Goal: Transaction & Acquisition: Purchase product/service

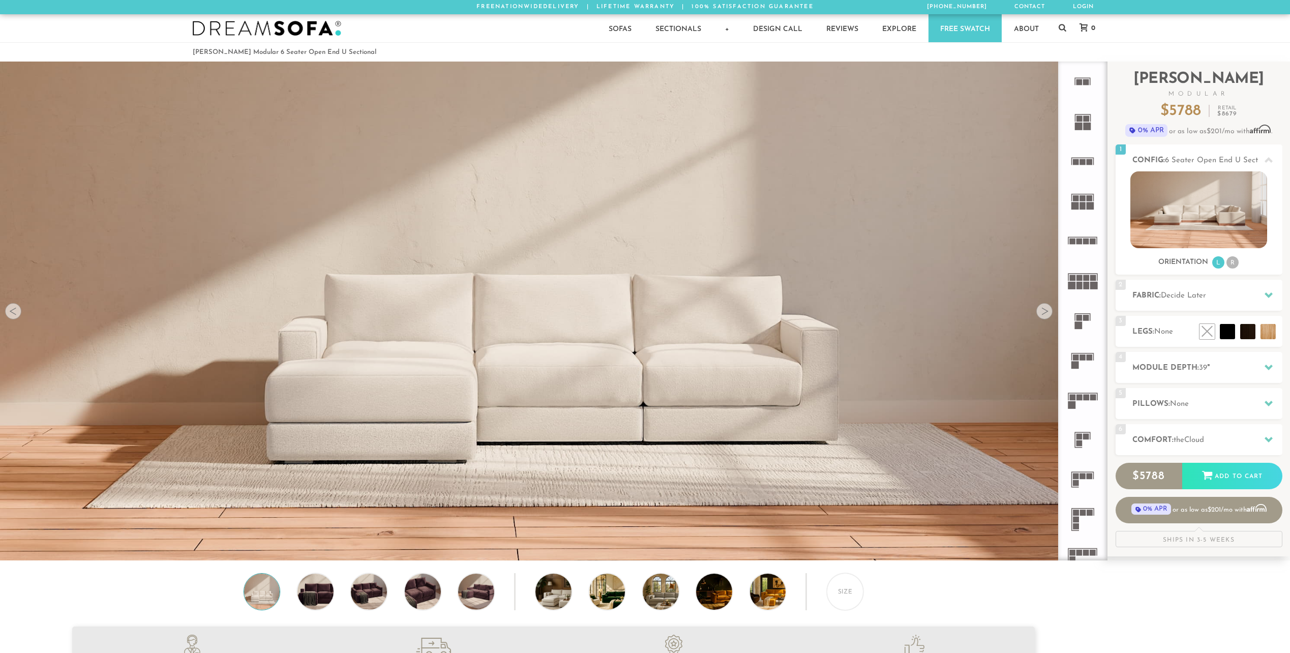
click at [1076, 398] on icon at bounding box center [1083, 400] width 40 height 40
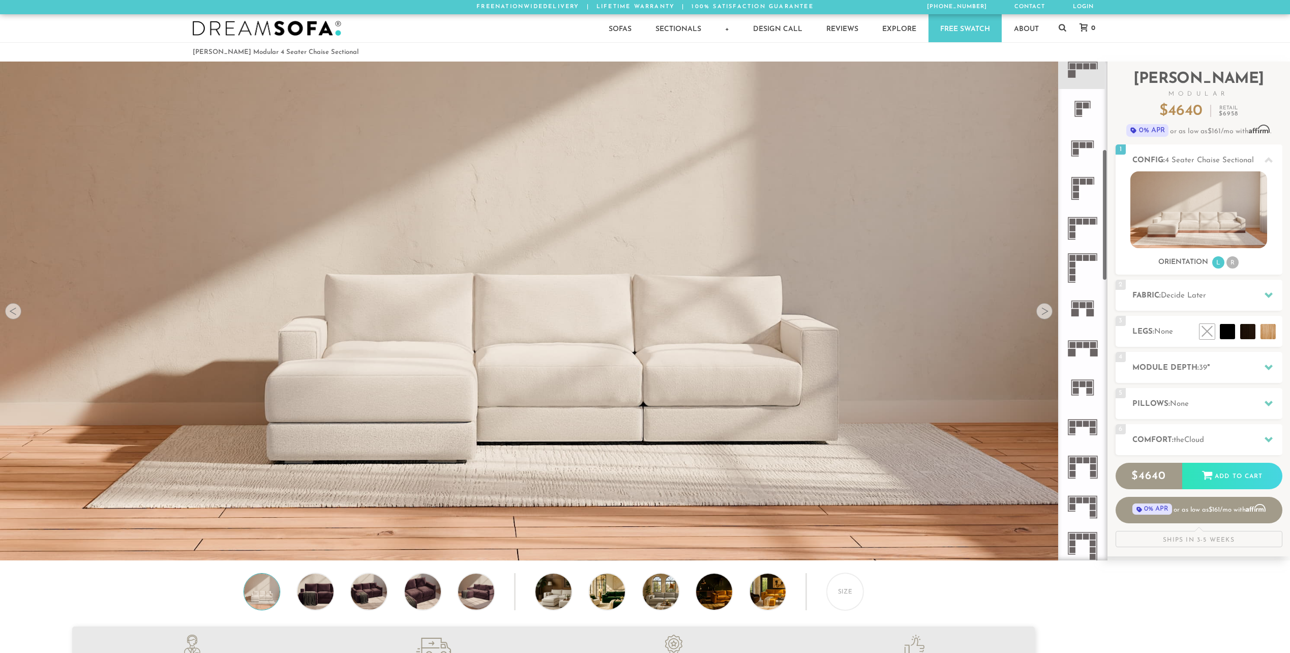
scroll to position [333, 0]
click at [1071, 226] on rect at bounding box center [1073, 226] width 6 height 6
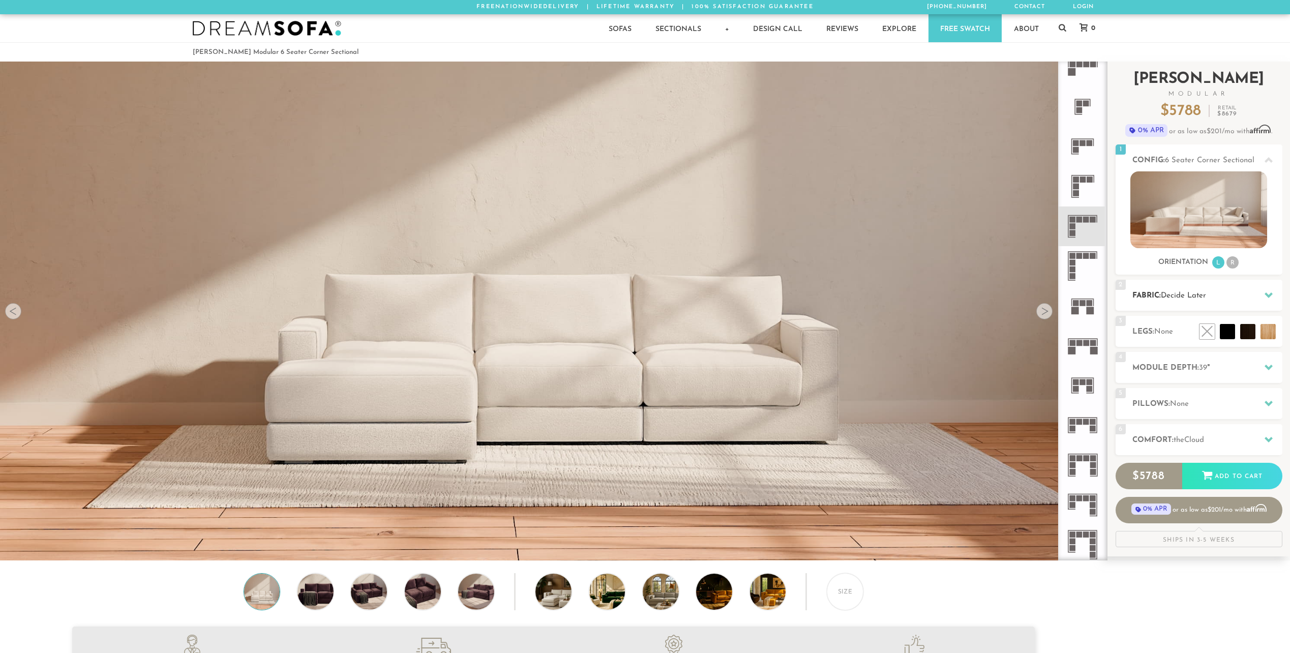
click at [1178, 300] on h2 "Fabric: Decide Later" at bounding box center [1208, 296] width 150 height 12
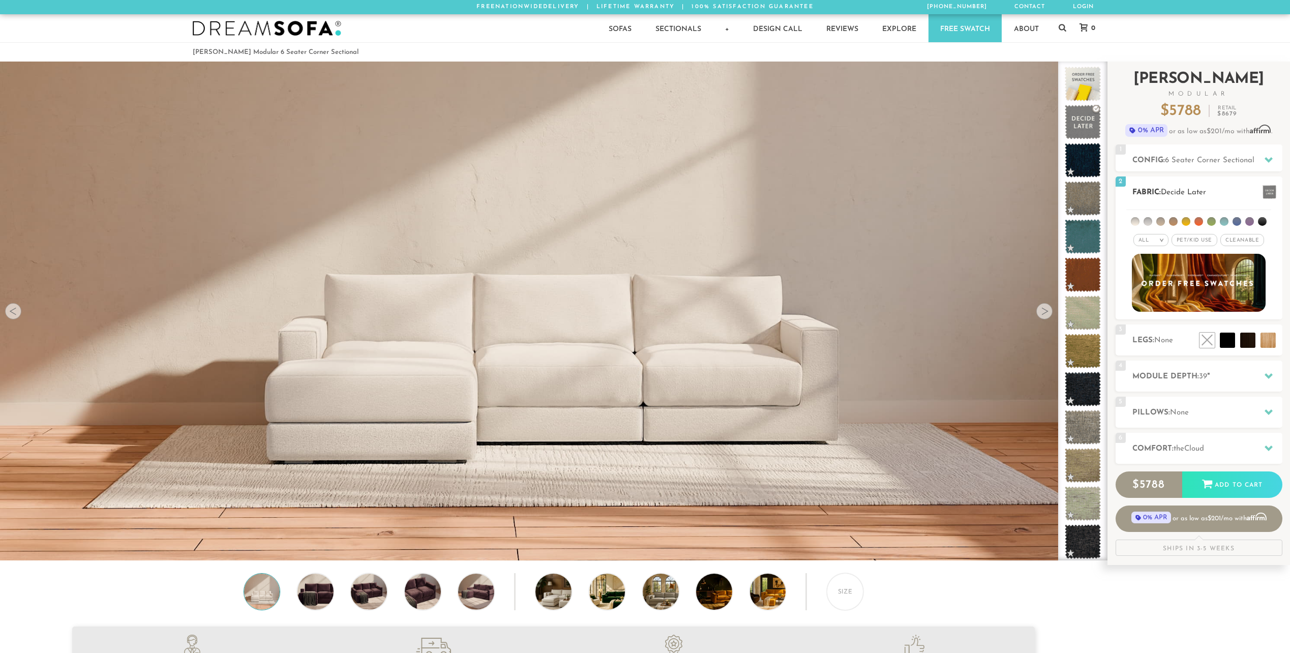
click at [1236, 241] on span "Cleanable x" at bounding box center [1243, 240] width 44 height 12
click at [1159, 220] on li at bounding box center [1160, 221] width 9 height 9
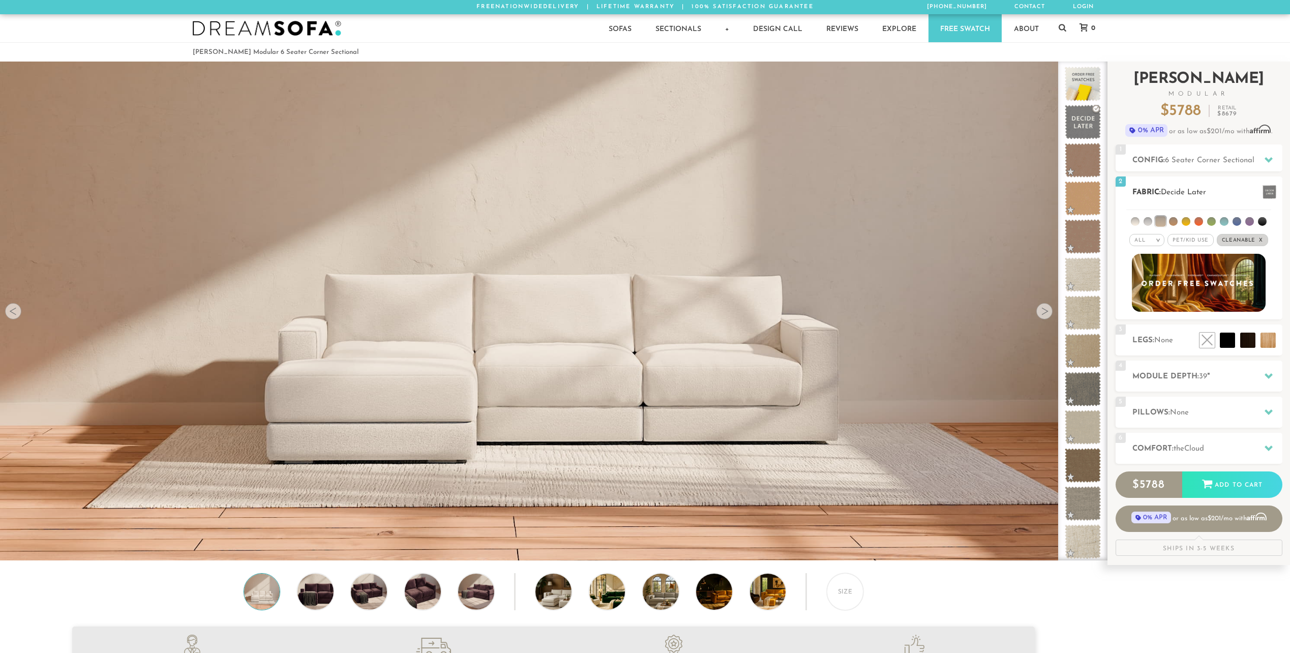
click at [1150, 220] on li at bounding box center [1148, 221] width 9 height 9
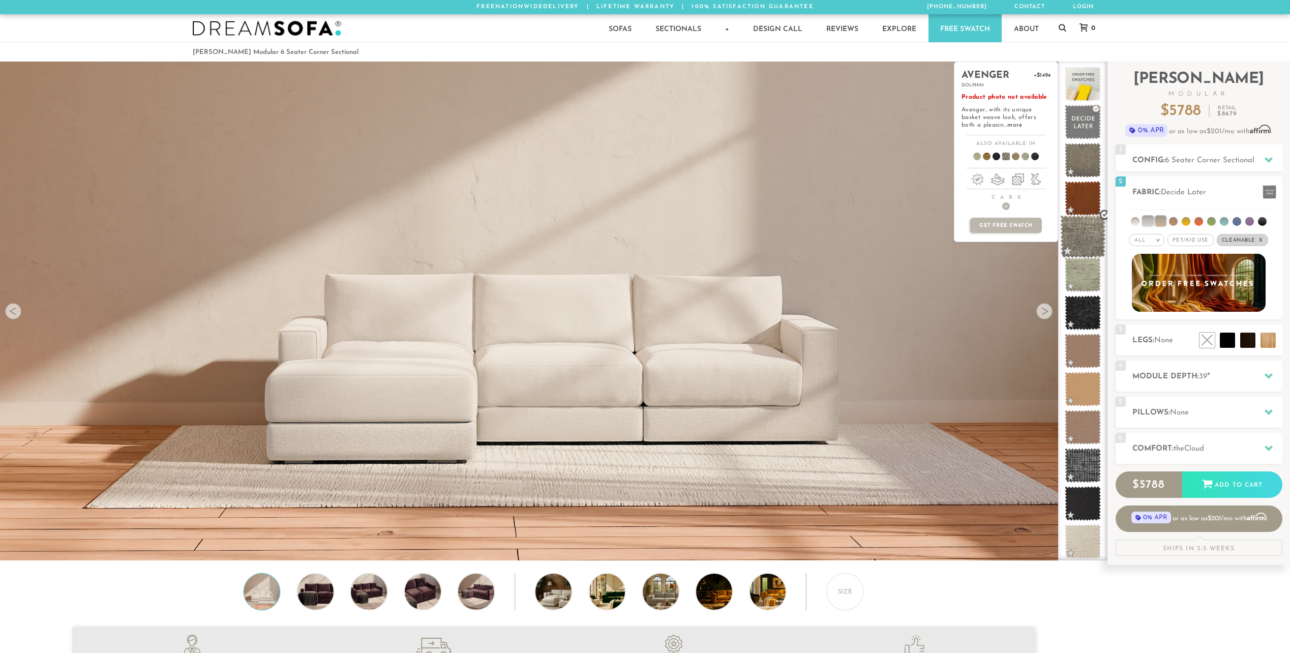
click at [1082, 242] on span at bounding box center [1082, 236] width 45 height 43
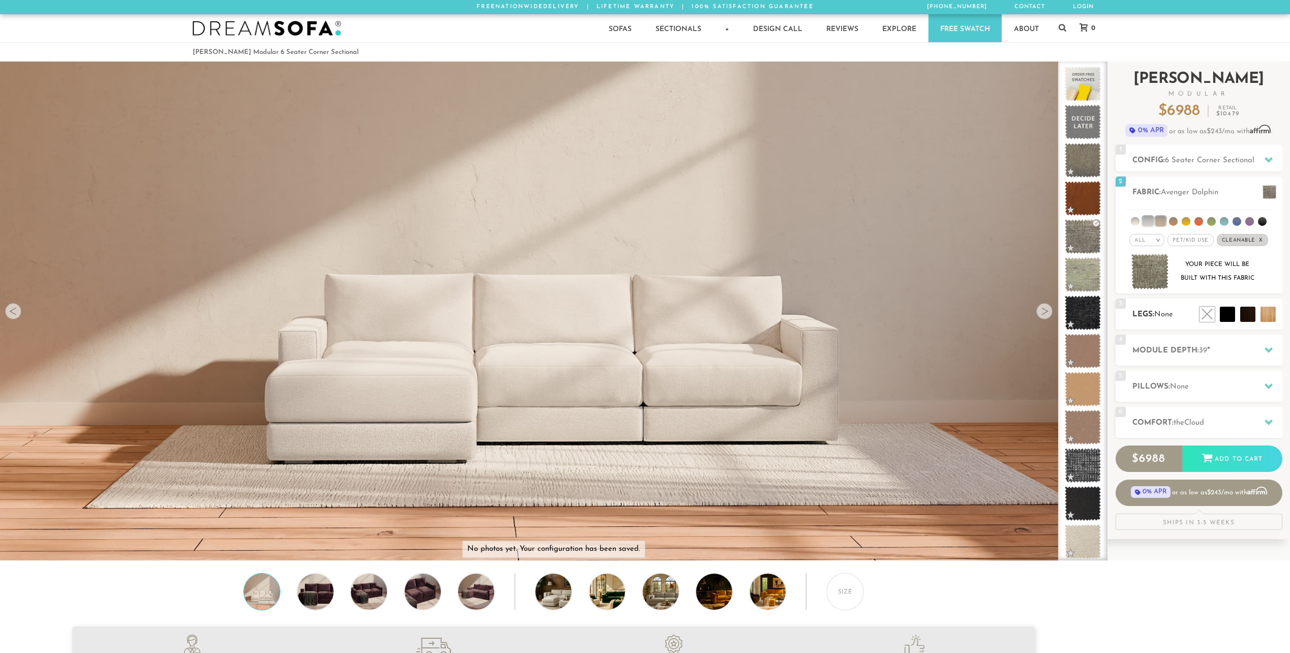
click at [1162, 318] on span "None" at bounding box center [1163, 315] width 19 height 8
click at [1224, 312] on li at bounding box center [1204, 291] width 61 height 61
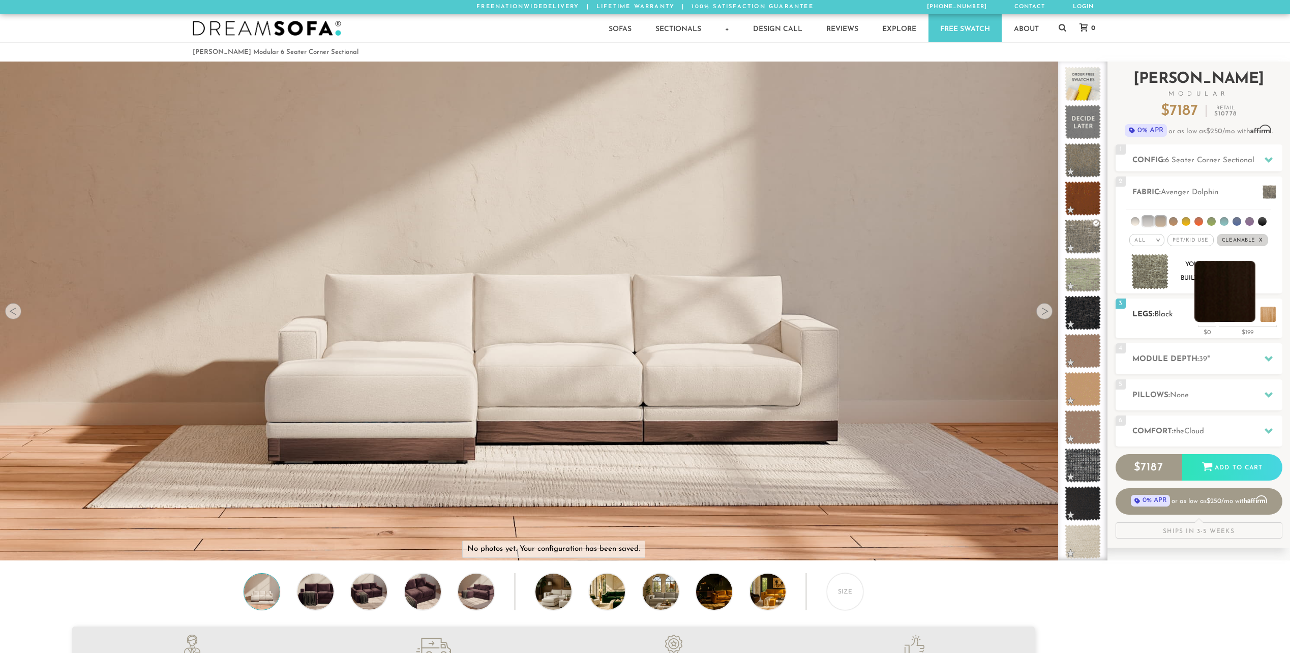
click at [1243, 310] on li at bounding box center [1225, 291] width 61 height 61
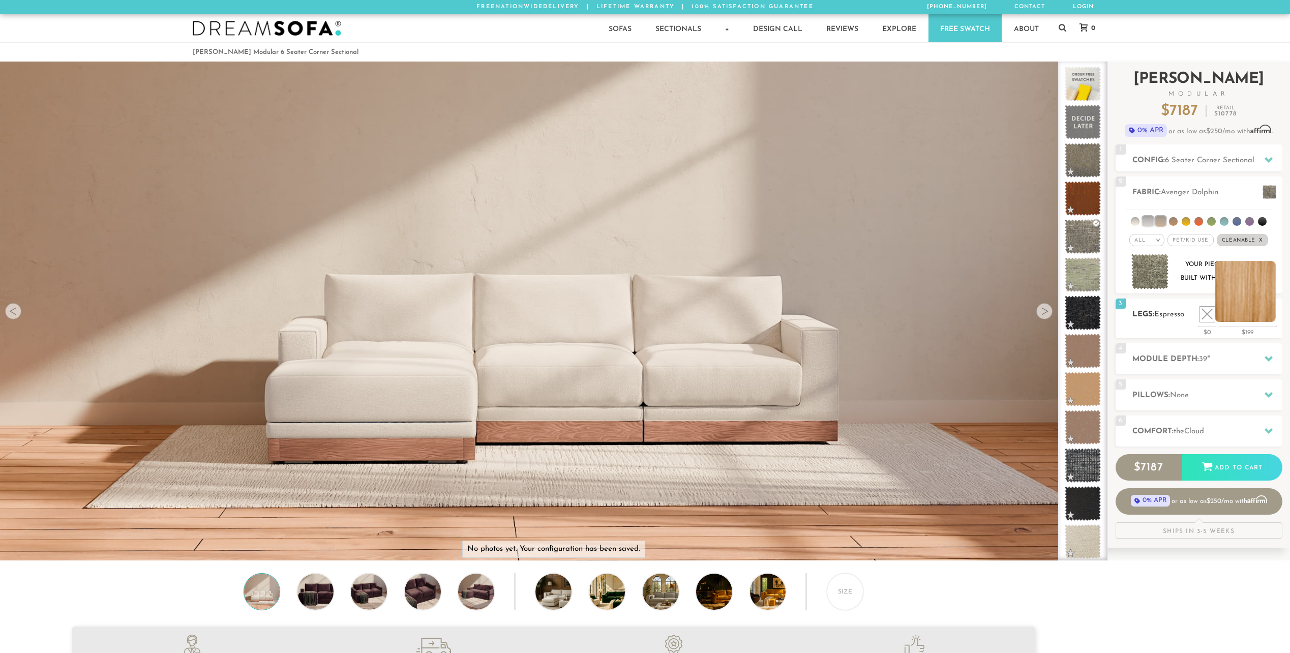
click at [1264, 318] on li at bounding box center [1245, 291] width 61 height 61
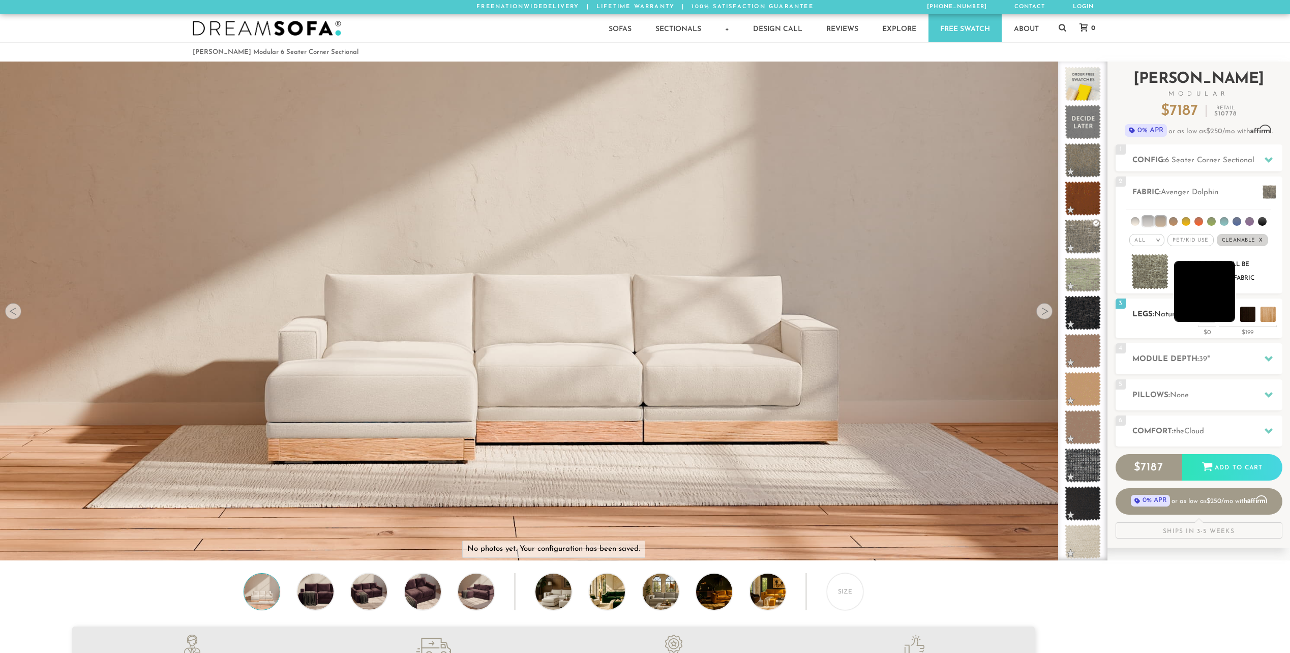
click at [1226, 313] on li at bounding box center [1204, 291] width 61 height 61
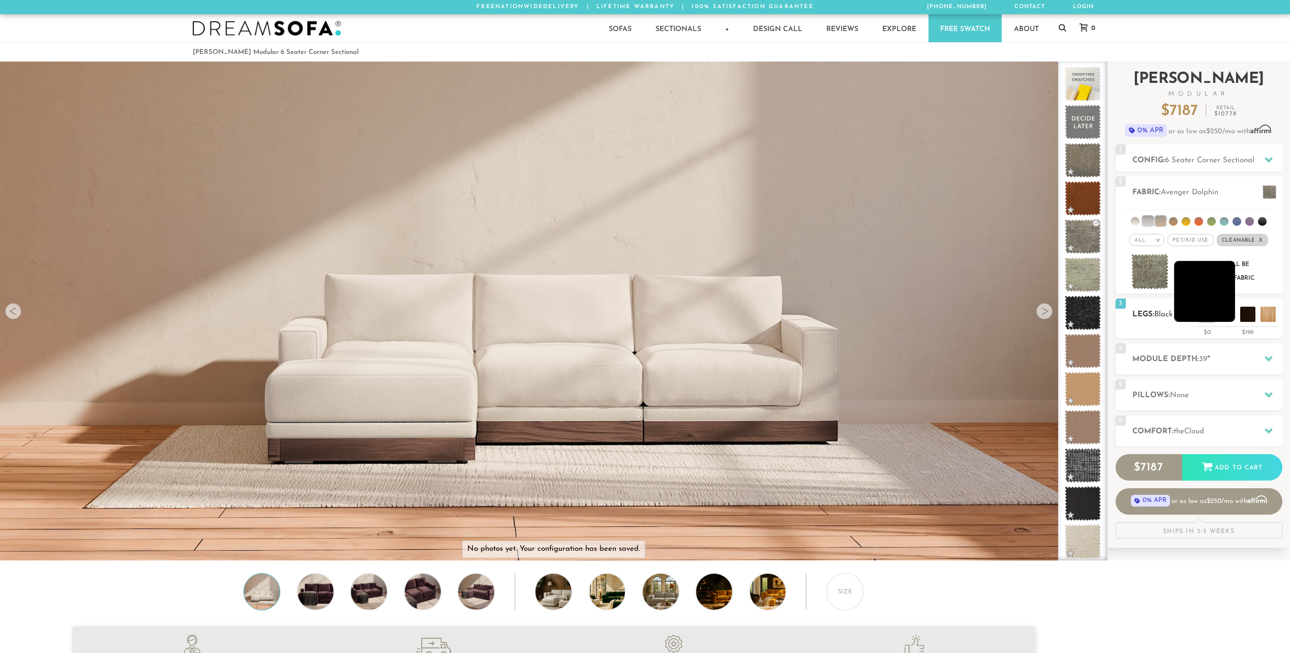
click at [1214, 308] on li at bounding box center [1204, 291] width 61 height 61
click at [1166, 359] on h2 "Module Depth: 39 "" at bounding box center [1208, 359] width 150 height 12
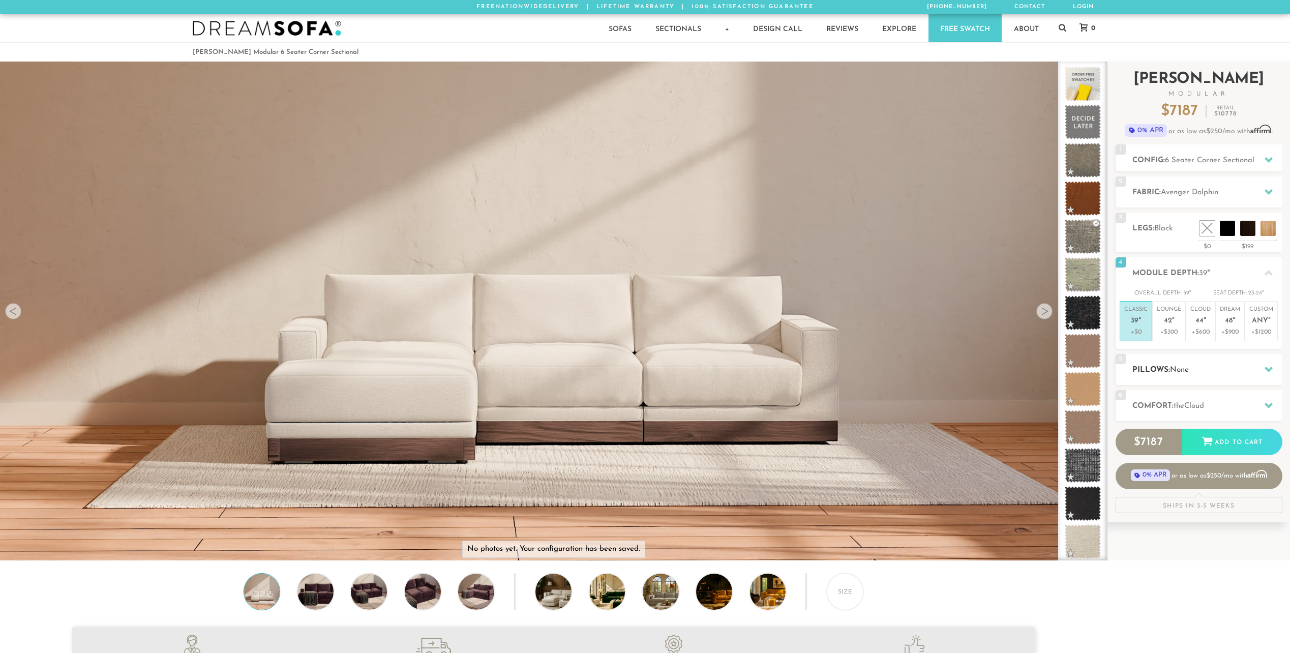
click at [1166, 366] on h2 "Pillows: None" at bounding box center [1208, 370] width 150 height 12
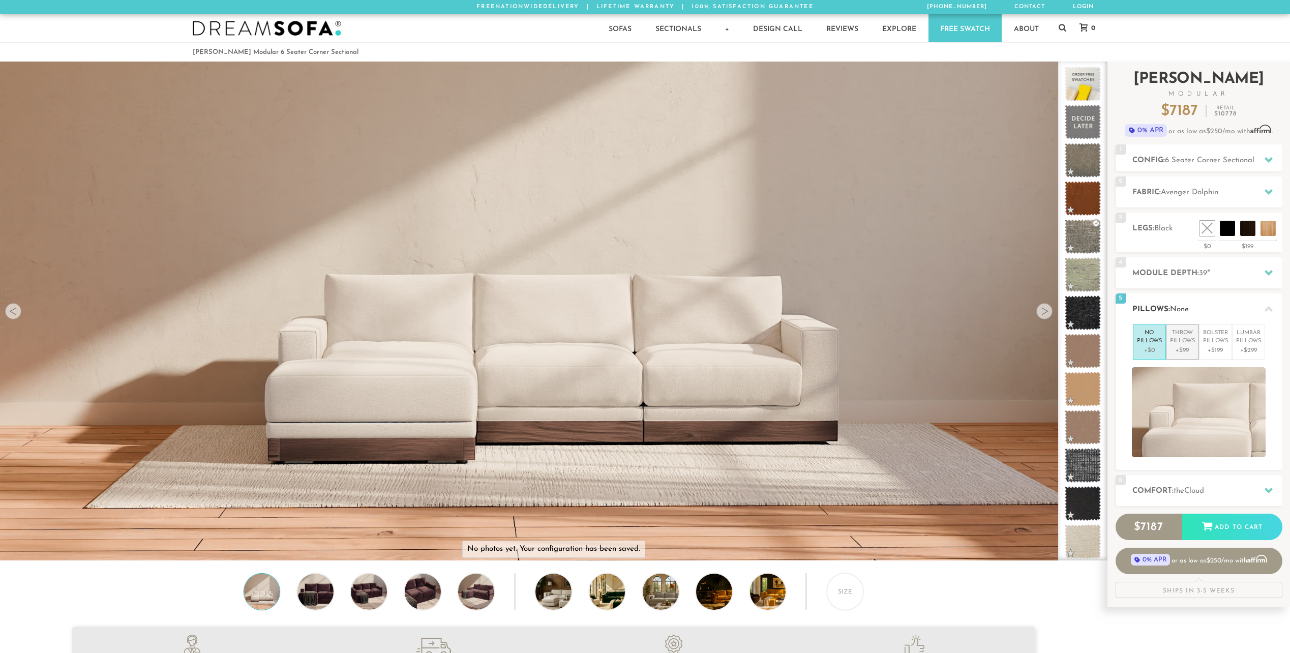
click at [1186, 346] on p "+$99" at bounding box center [1182, 350] width 25 height 9
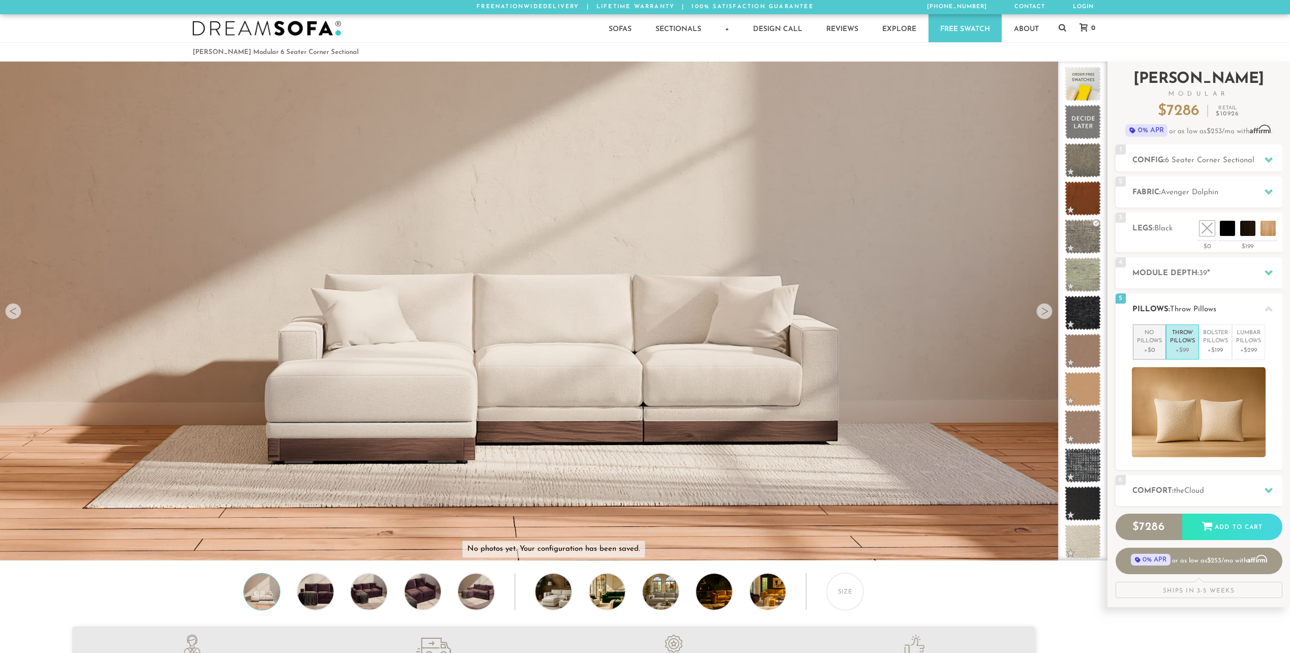
click at [1143, 335] on p "No Pillows" at bounding box center [1149, 337] width 25 height 17
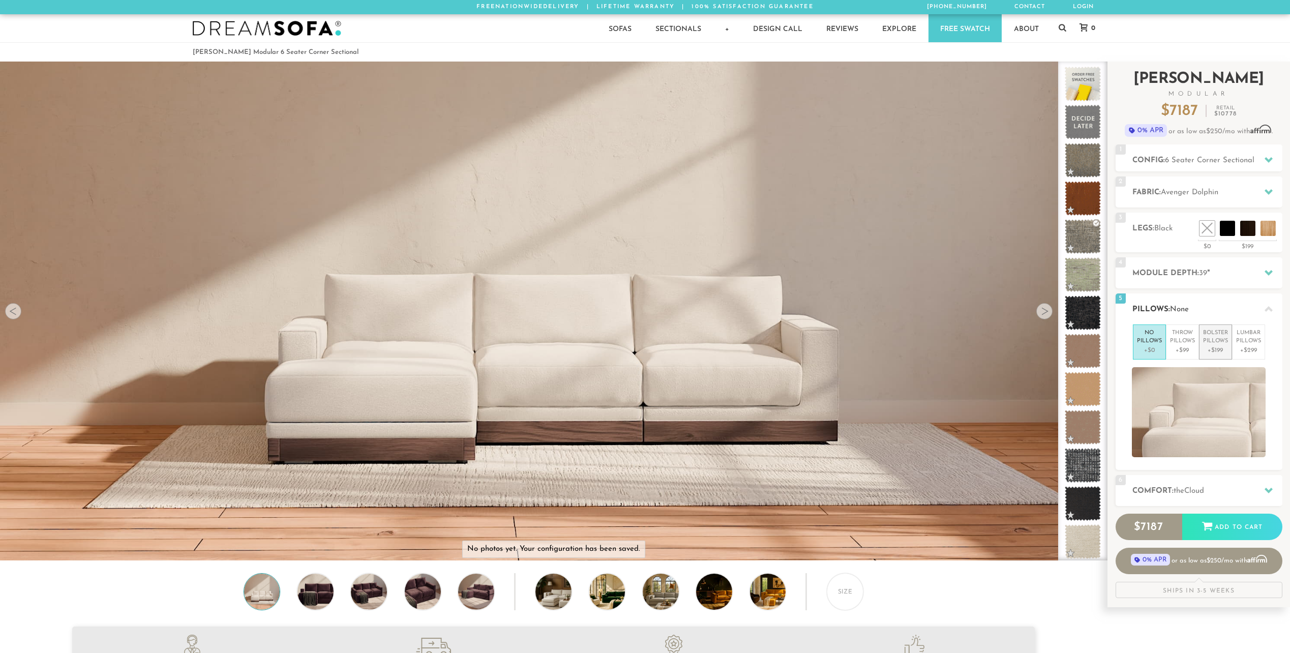
click at [1212, 347] on p "+$199" at bounding box center [1215, 350] width 25 height 9
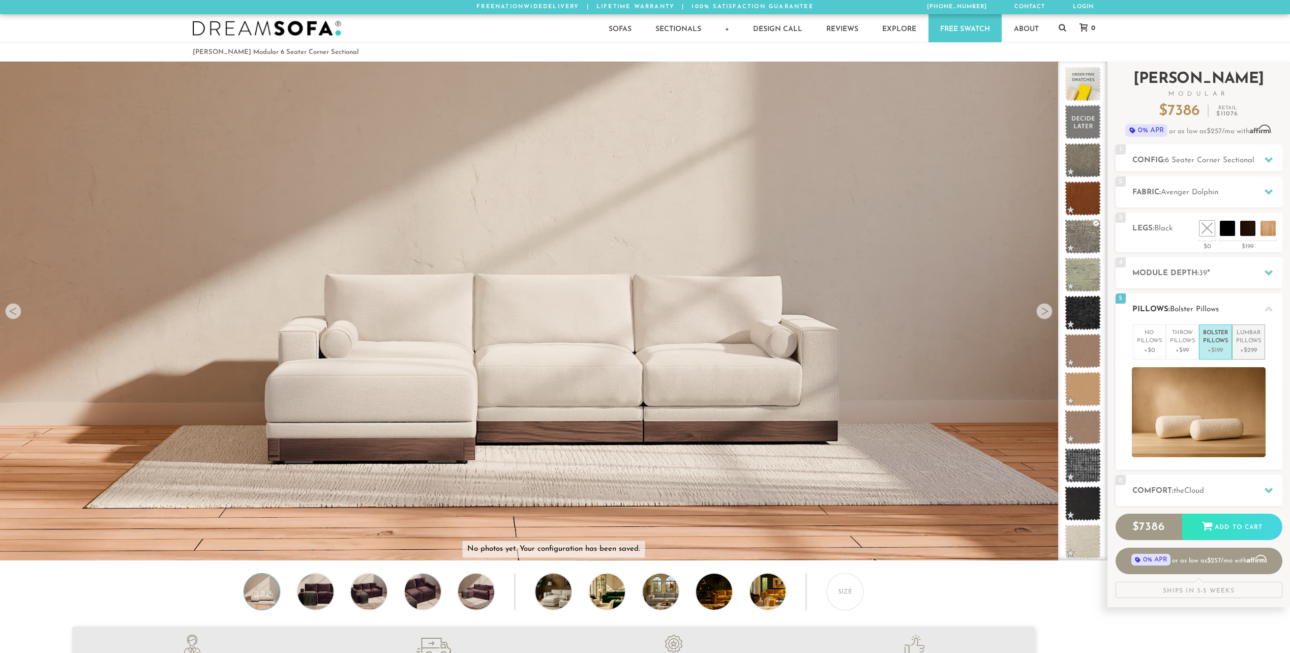
click at [1246, 343] on p "Lumbar Pillows" at bounding box center [1248, 337] width 25 height 17
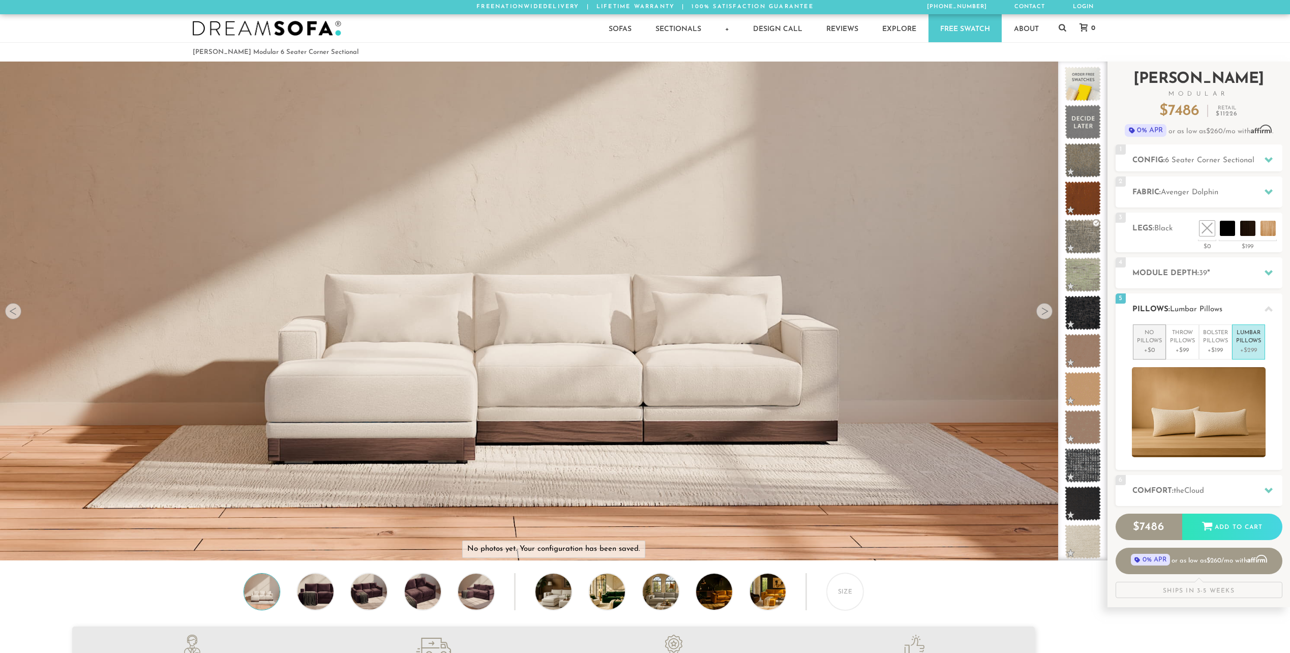
click at [1148, 342] on p "No Pillows" at bounding box center [1149, 337] width 25 height 17
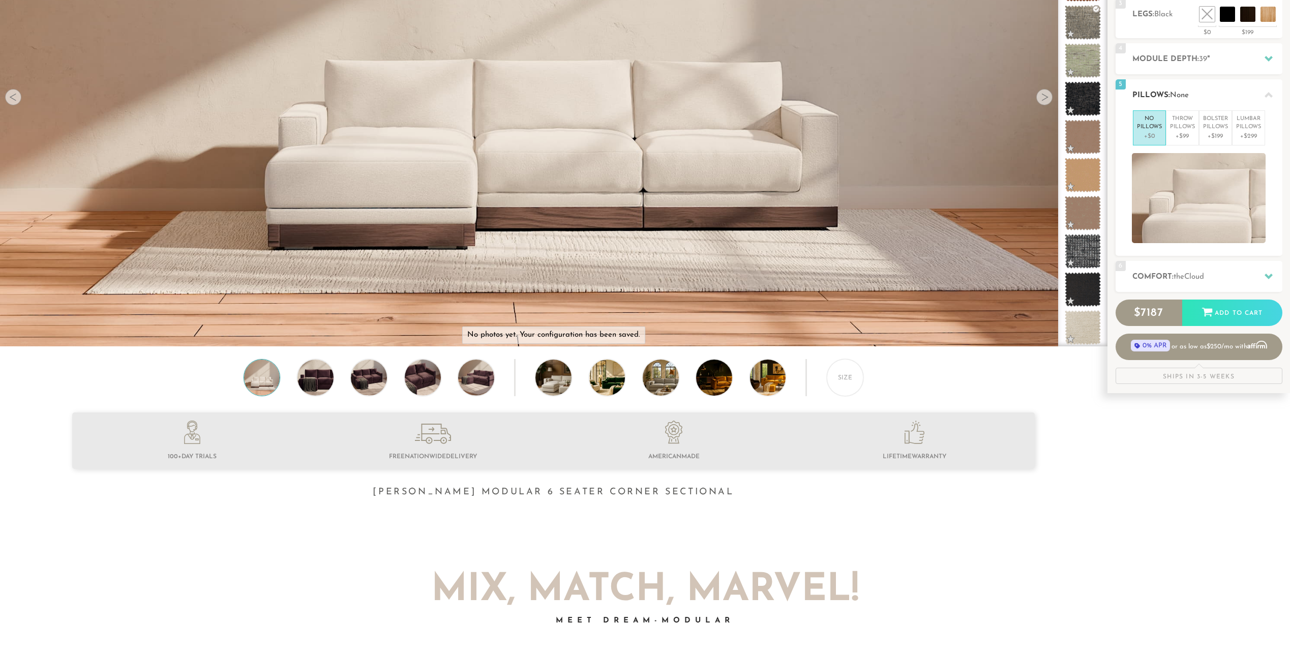
scroll to position [203, 0]
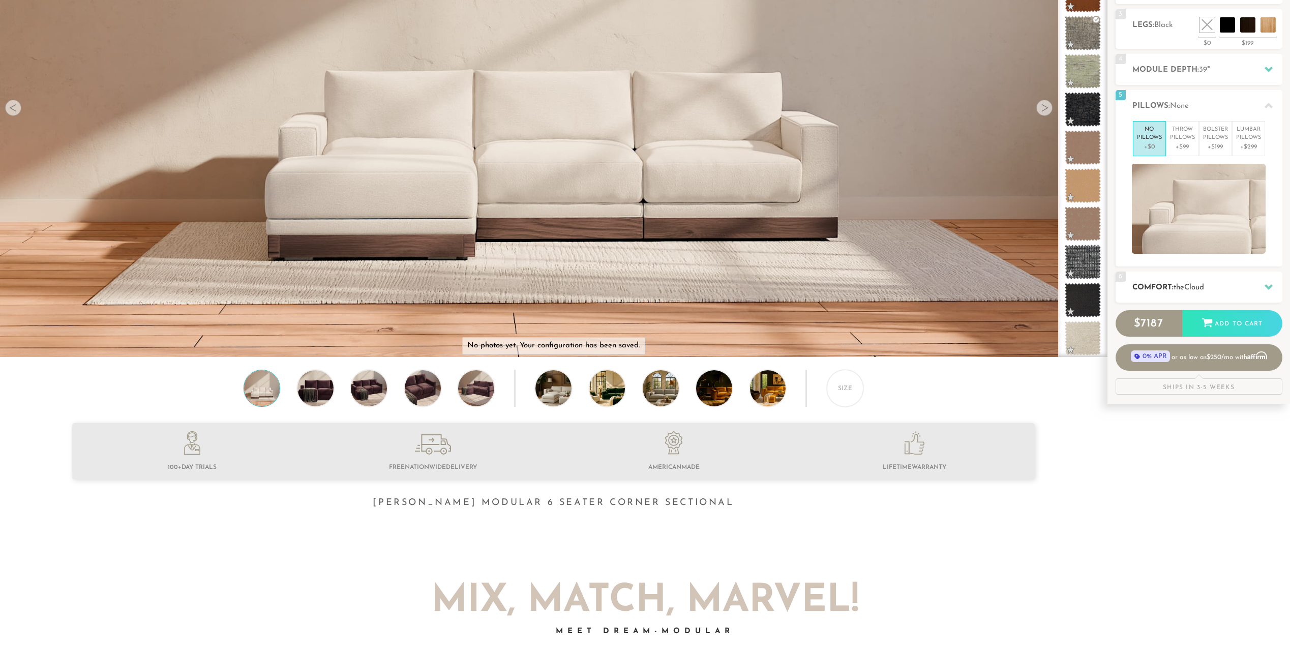
click at [1169, 289] on h2 "Comfort: the Cloud" at bounding box center [1208, 288] width 150 height 12
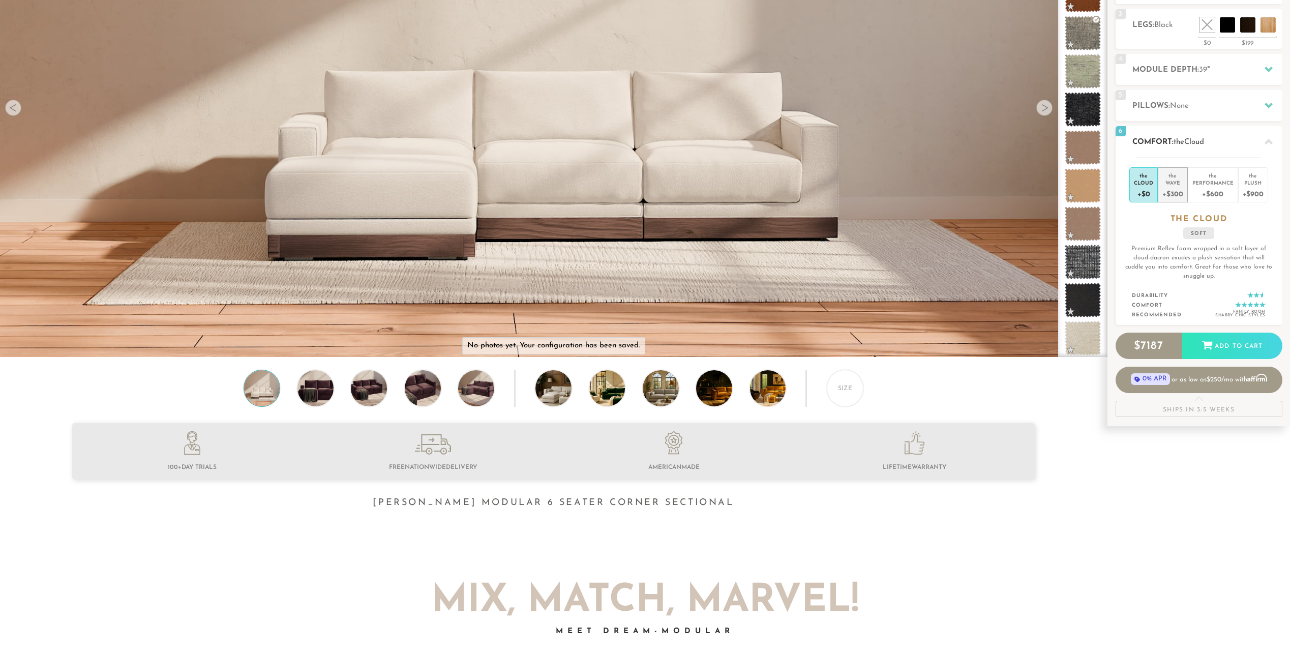
click at [1170, 186] on div "Wave" at bounding box center [1173, 182] width 20 height 7
click at [1212, 189] on div "+$600" at bounding box center [1213, 193] width 41 height 15
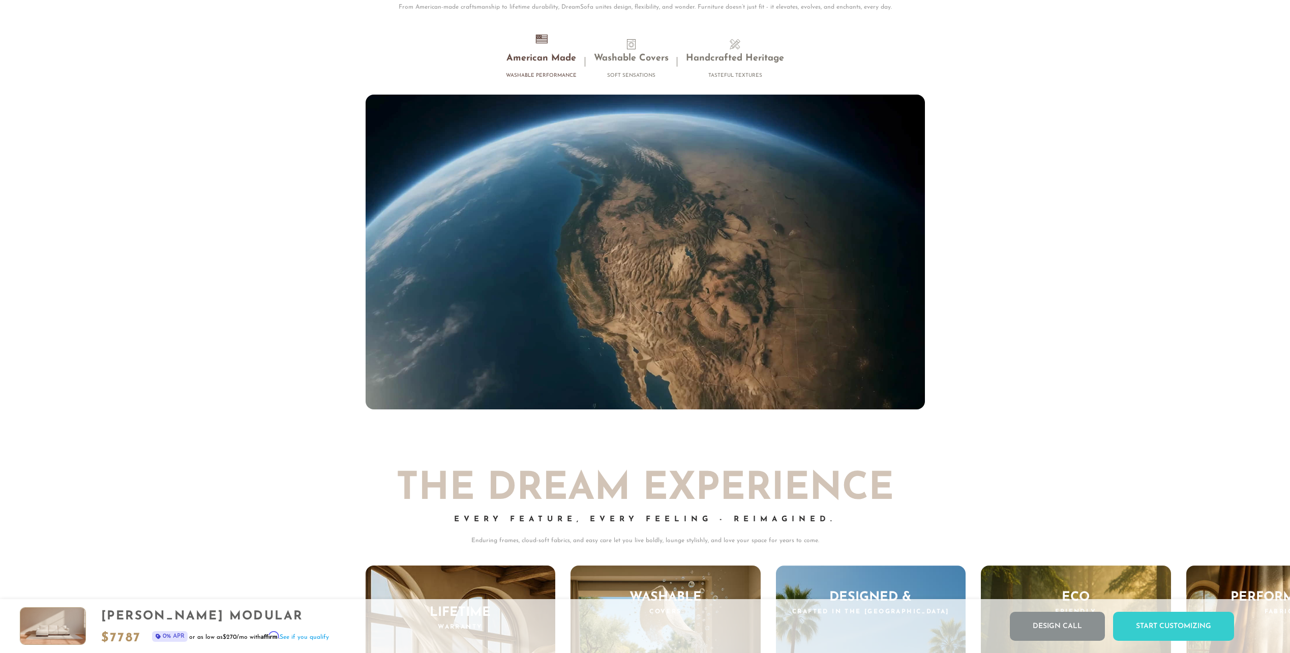
scroll to position [10838, 0]
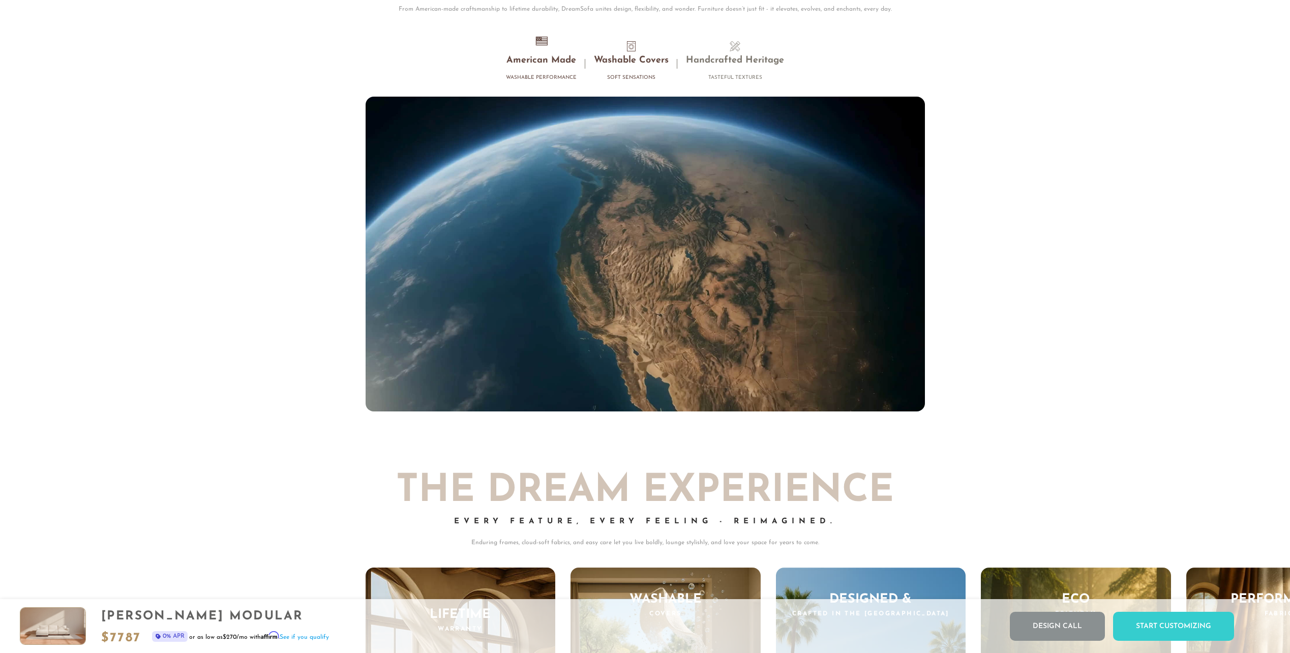
click at [625, 64] on h3 "Washable Covers" at bounding box center [631, 61] width 75 height 12
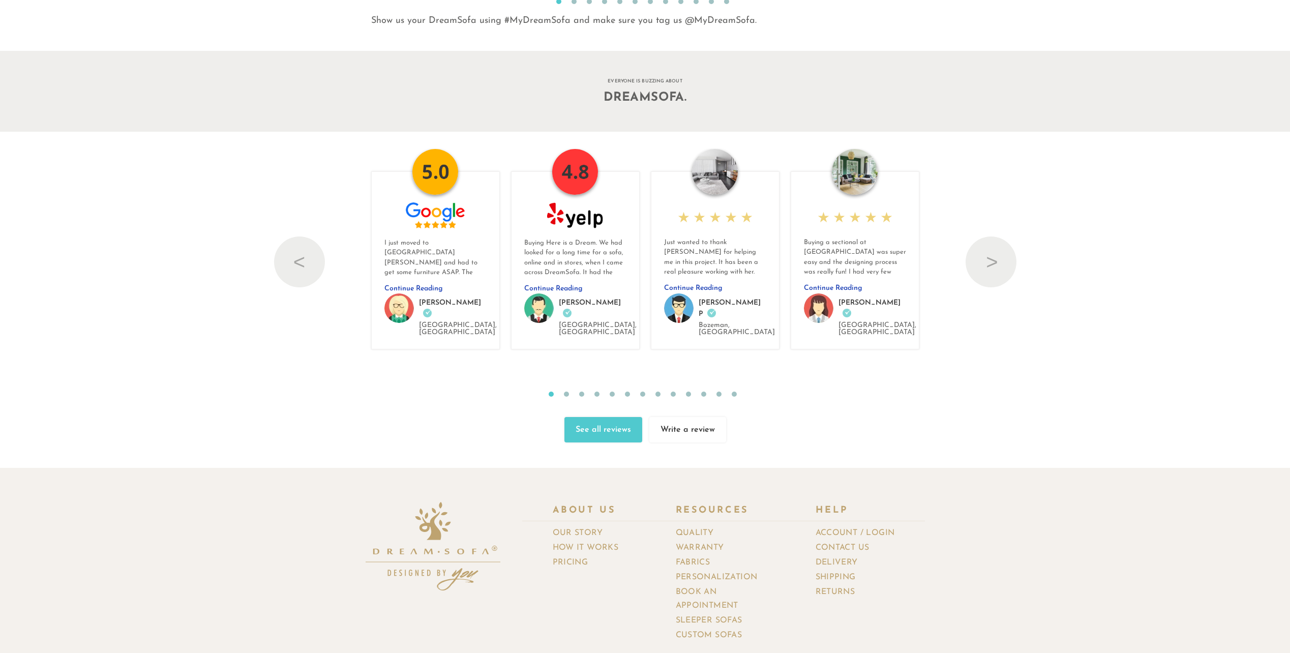
scroll to position [12455, 0]
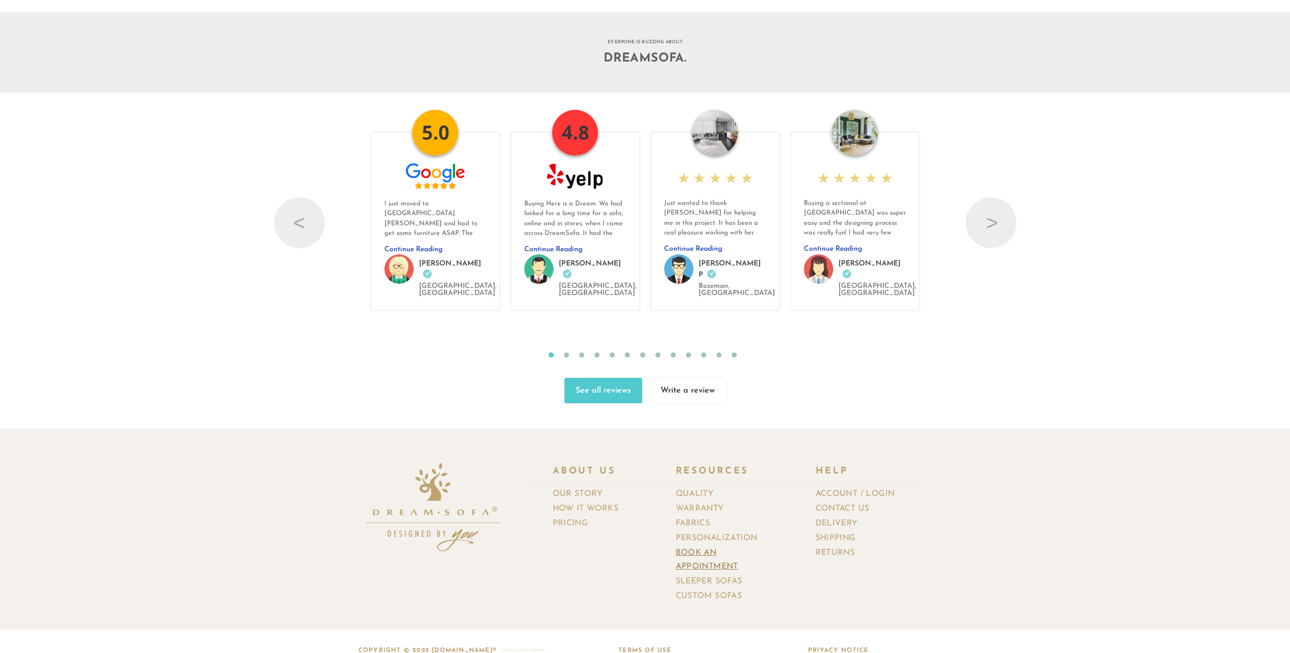
click at [699, 546] on link "Book an Appointment" at bounding box center [730, 560] width 109 height 28
